Goal: Task Accomplishment & Management: Manage account settings

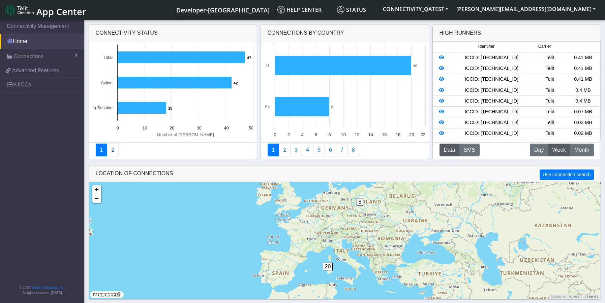
click at [28, 40] on link "Home" at bounding box center [42, 41] width 84 height 15
click at [43, 57] on link "Connections" at bounding box center [42, 56] width 84 height 15
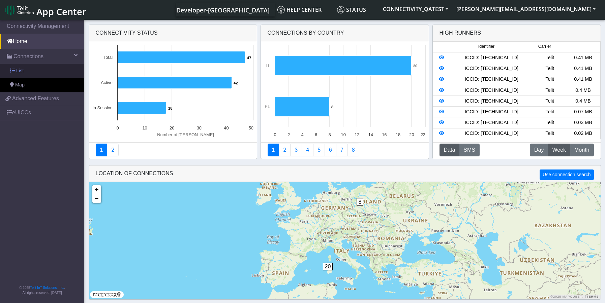
click at [30, 72] on link "List" at bounding box center [42, 71] width 84 height 14
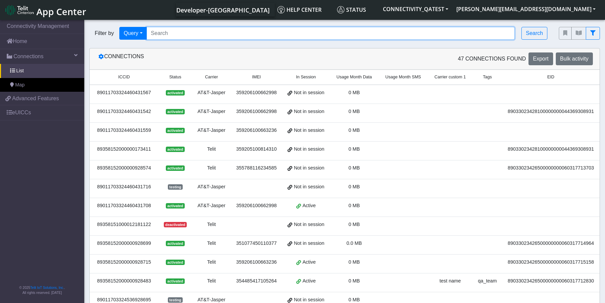
click at [182, 38] on input "Search..." at bounding box center [331, 33] width 368 height 13
paste input "89358152000000066698"
type input "89358152000000066698"
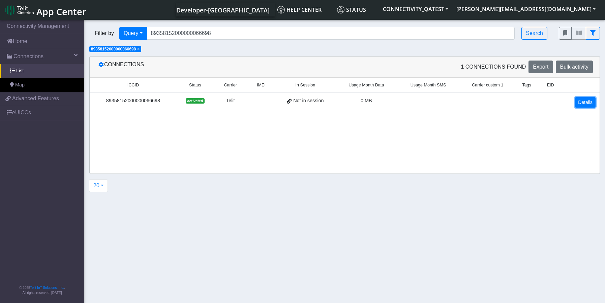
click at [582, 102] on link "Details" at bounding box center [585, 102] width 21 height 10
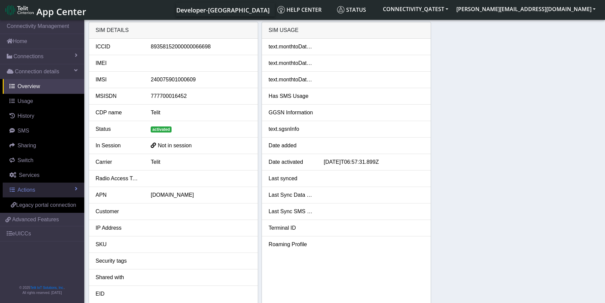
click at [30, 192] on span "Actions" at bounding box center [27, 190] width 18 height 6
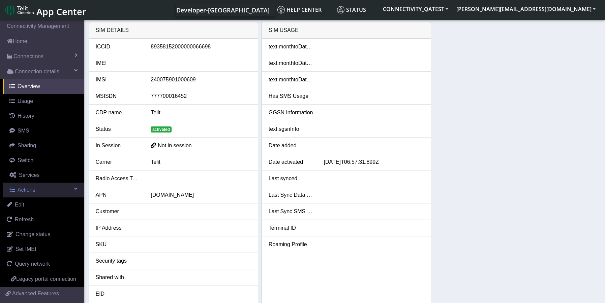
click at [38, 192] on link "Actions" at bounding box center [44, 190] width 82 height 15
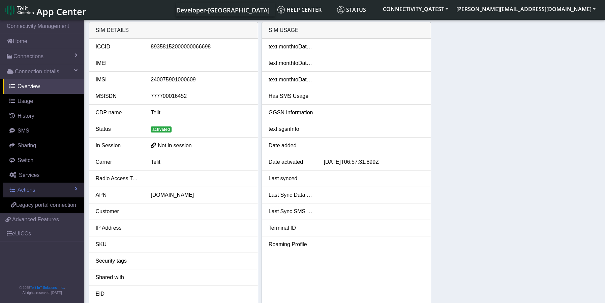
click at [42, 192] on link "Actions" at bounding box center [44, 190] width 82 height 15
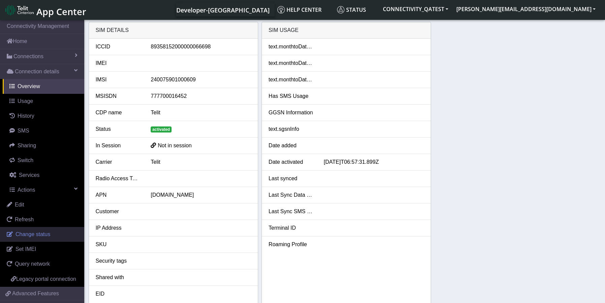
click at [33, 237] on span "Change status" at bounding box center [32, 235] width 35 height 6
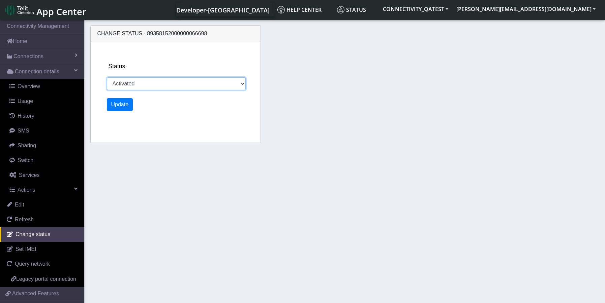
click at [176, 86] on select "Activated Deactivated Blocked" at bounding box center [176, 83] width 139 height 13
select select "blocked"
click at [107, 77] on select "Activated Deactivated Blocked" at bounding box center [176, 83] width 139 height 13
click at [116, 106] on button "Update" at bounding box center [120, 104] width 26 height 13
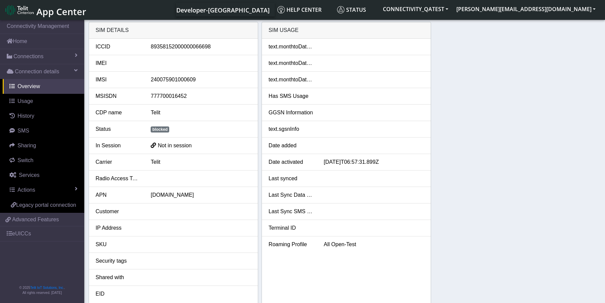
click at [149, 67] on li "IMEI" at bounding box center [173, 63] width 169 height 17
drag, startPoint x: 209, startPoint y: 46, endPoint x: 149, endPoint y: 50, distance: 59.7
click at [149, 50] on div "89358152000000066698" at bounding box center [201, 47] width 110 height 8
copy div "89358152000000066698"
click at [587, 214] on div "SIM details ICCID 89358152000000066698 IMEI IMSI 240075901000609 MSISDN 7777000…" at bounding box center [345, 164] width 512 height 284
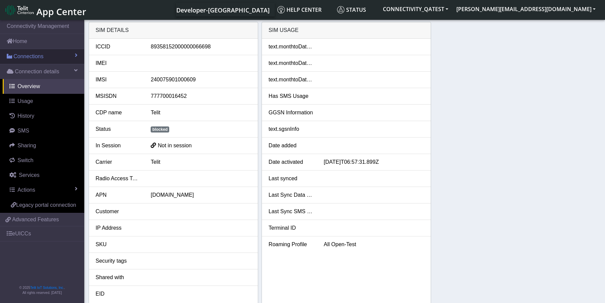
click at [27, 56] on span "Connections" at bounding box center [28, 57] width 30 height 8
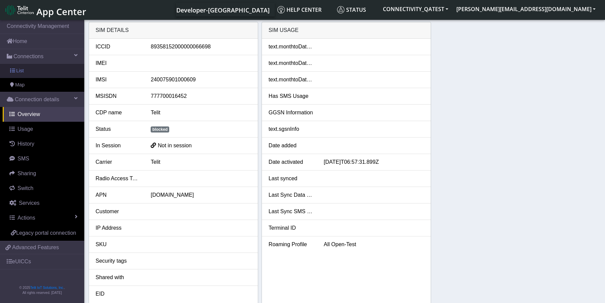
click at [34, 72] on link "List" at bounding box center [42, 71] width 84 height 14
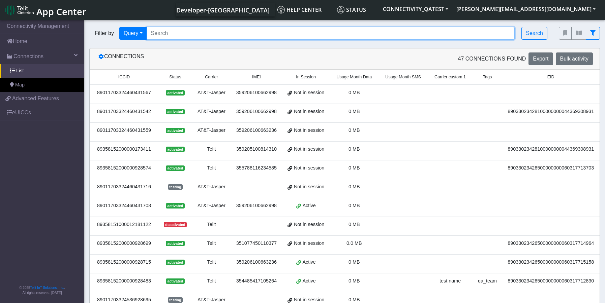
click at [205, 32] on input "Search..." at bounding box center [331, 33] width 368 height 13
paste input "89358152000000066078"
type input "89358152000000066078"
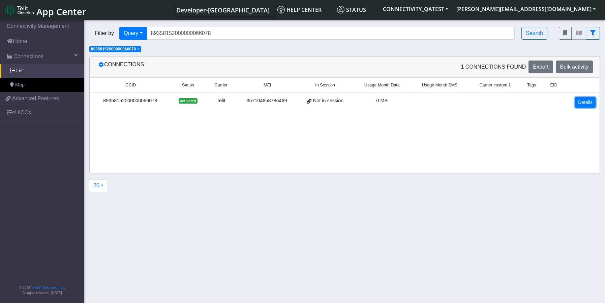
click at [589, 105] on link "Details" at bounding box center [585, 102] width 21 height 10
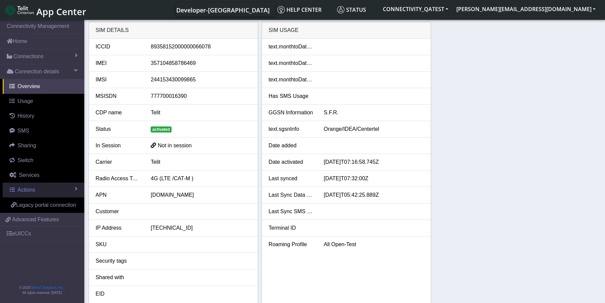
click at [30, 193] on span "Actions" at bounding box center [27, 190] width 18 height 6
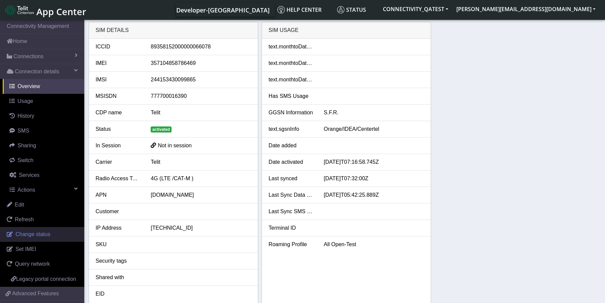
click at [29, 239] on link "Change status" at bounding box center [42, 234] width 84 height 15
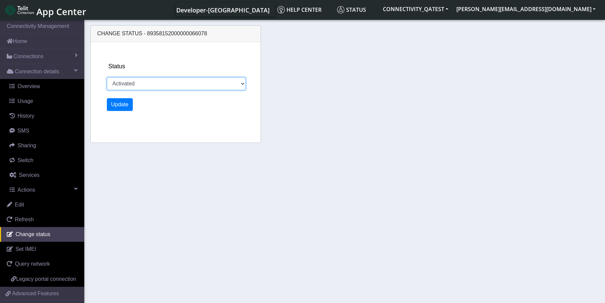
click at [158, 82] on select "Activated Deactivated Blocked" at bounding box center [176, 83] width 139 height 13
select select "blocked"
click at [107, 77] on select "Activated Deactivated Blocked" at bounding box center [176, 83] width 139 height 13
click at [125, 108] on button "Update" at bounding box center [120, 104] width 26 height 13
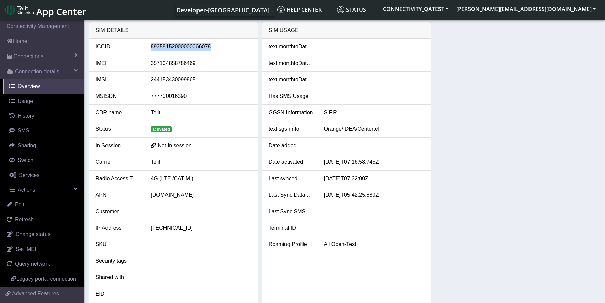
drag, startPoint x: 213, startPoint y: 47, endPoint x: 147, endPoint y: 50, distance: 65.7
click at [147, 50] on div "89358152000000066078" at bounding box center [201, 47] width 110 height 8
copy div "89358152000000066078"
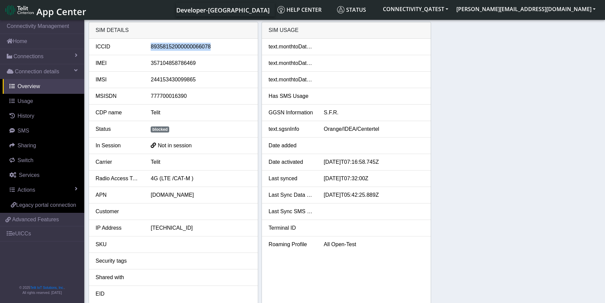
drag, startPoint x: 210, startPoint y: 45, endPoint x: 149, endPoint y: 45, distance: 60.6
click at [149, 45] on div "89358152000000066078" at bounding box center [201, 47] width 110 height 8
copy div "89358152000000066078"
click at [31, 190] on span "Actions" at bounding box center [27, 190] width 18 height 6
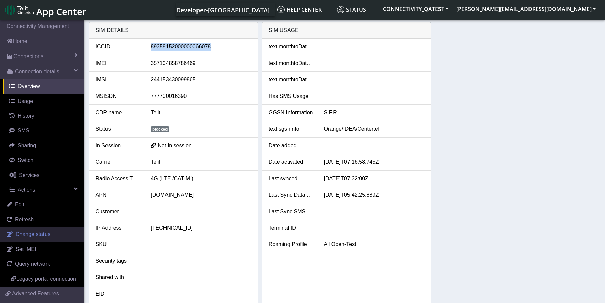
click at [35, 236] on span "Change status" at bounding box center [32, 235] width 35 height 6
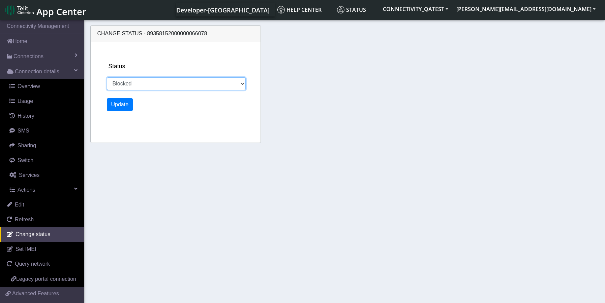
click at [179, 88] on select "Activated Deactivated Blocked" at bounding box center [176, 83] width 139 height 13
select select "activated"
click at [107, 77] on select "Activated Deactivated Blocked" at bounding box center [176, 83] width 139 height 13
click at [113, 107] on button "Update" at bounding box center [120, 104] width 26 height 13
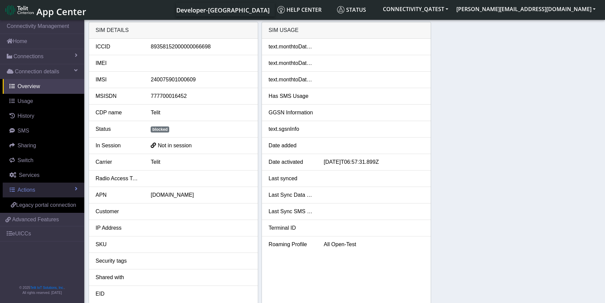
click at [36, 191] on link "Actions" at bounding box center [44, 190] width 82 height 15
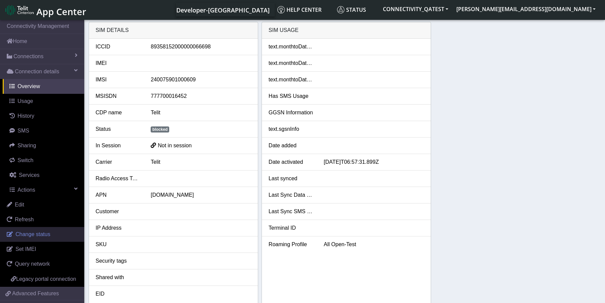
click at [33, 237] on span "Change status" at bounding box center [32, 235] width 35 height 6
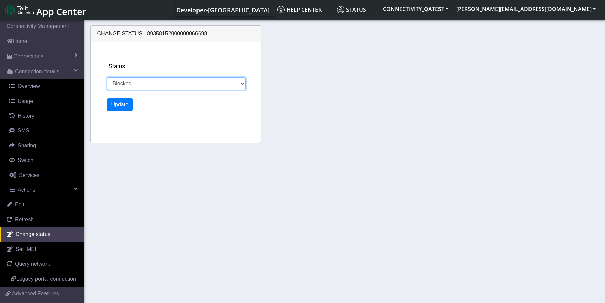
click at [156, 84] on select "Activated Deactivated Blocked" at bounding box center [176, 83] width 139 height 13
select select "activated"
click at [107, 77] on select "Activated Deactivated Blocked" at bounding box center [176, 83] width 139 height 13
click at [110, 112] on div "Status Activated Deactivated Blocked Update" at bounding box center [184, 92] width 160 height 101
click at [113, 108] on button "Update" at bounding box center [120, 104] width 26 height 13
